Goal: Task Accomplishment & Management: Manage account settings

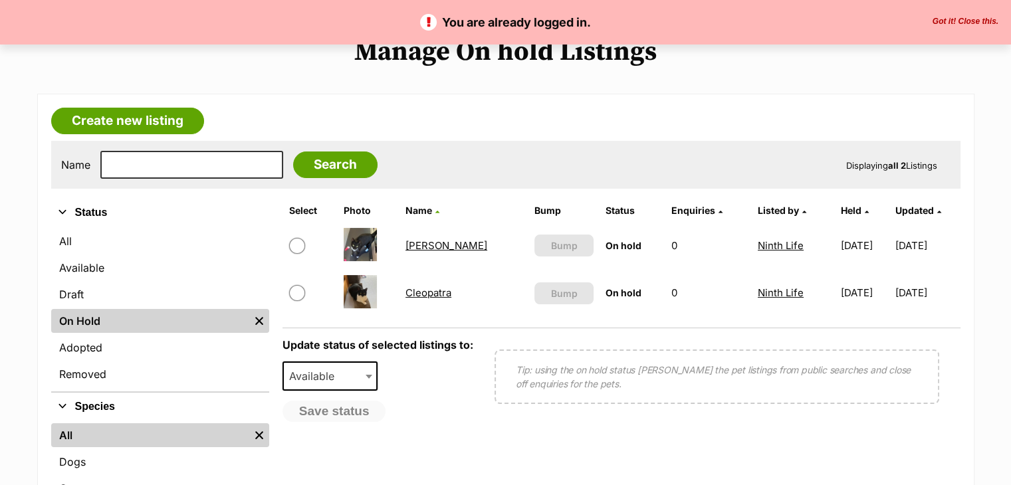
scroll to position [133, 0]
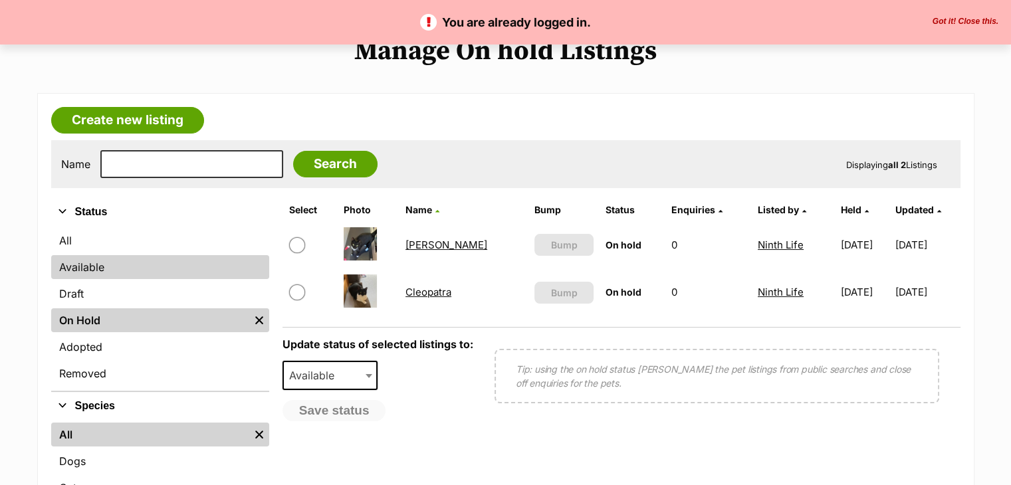
click at [101, 261] on link "Available" at bounding box center [160, 267] width 218 height 24
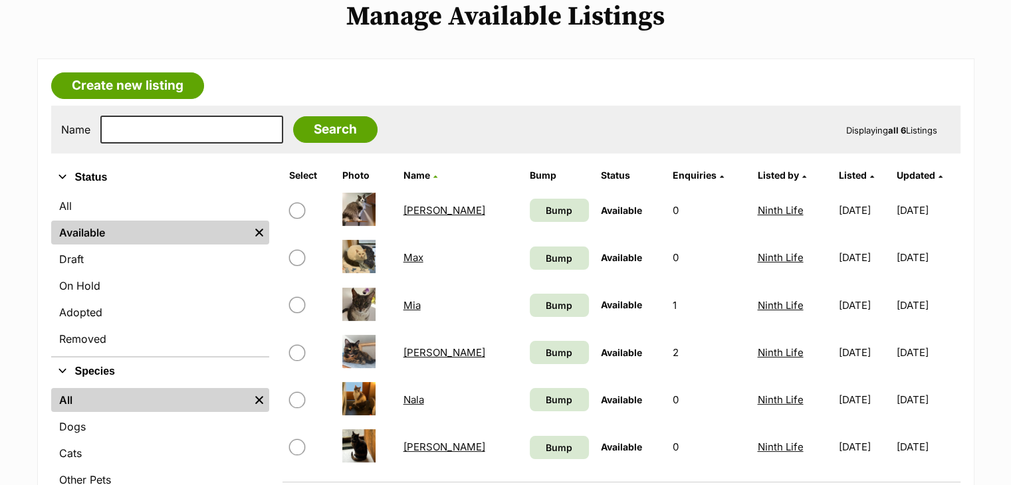
scroll to position [199, 0]
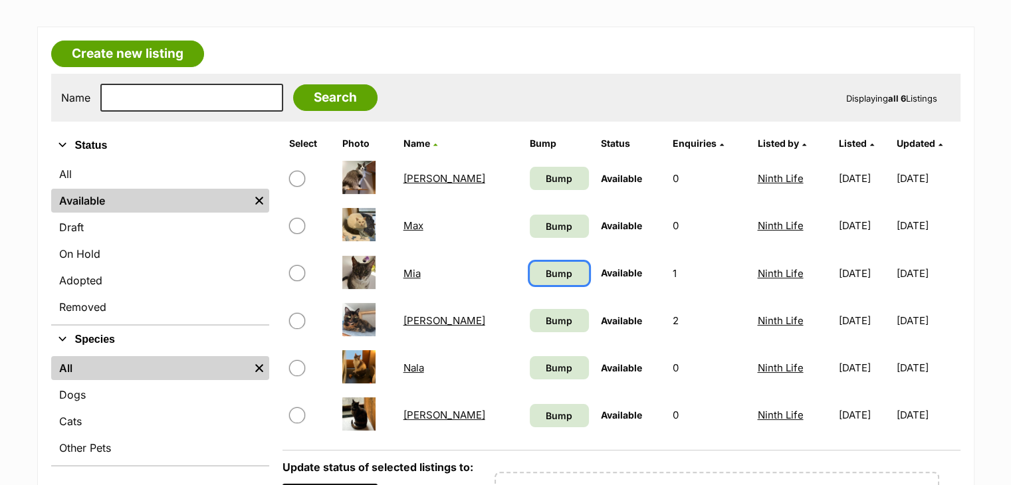
click at [546, 270] on span "Bump" at bounding box center [559, 273] width 27 height 14
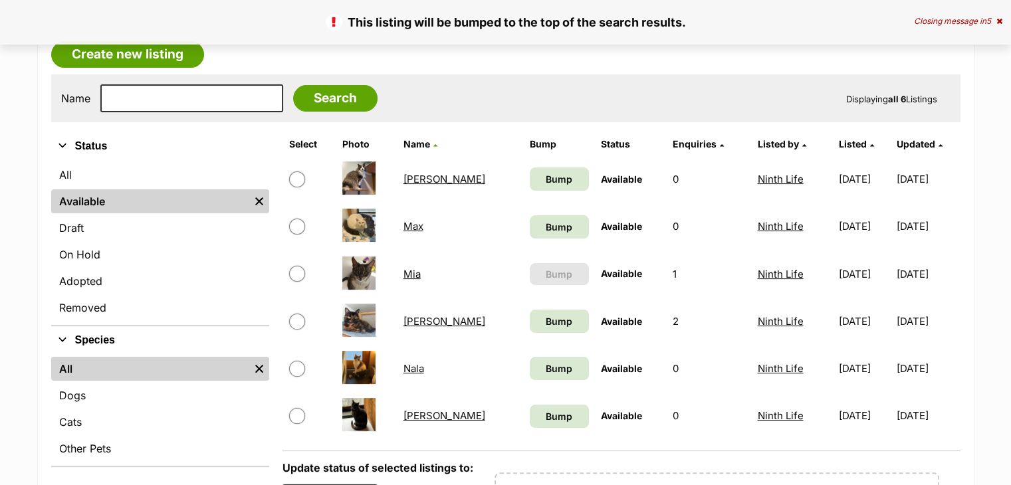
scroll to position [199, 0]
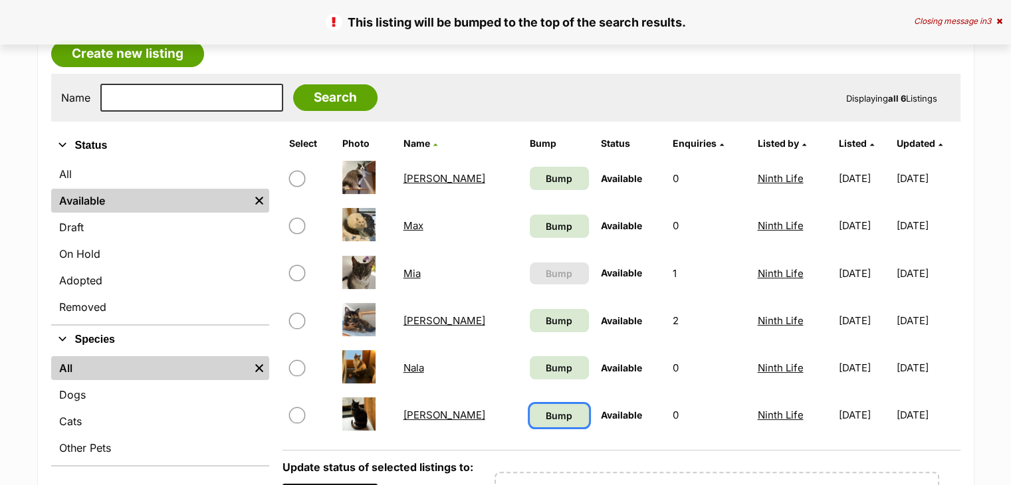
click at [546, 411] on span "Bump" at bounding box center [559, 416] width 27 height 14
